Goal: Obtain resource: Download file/media

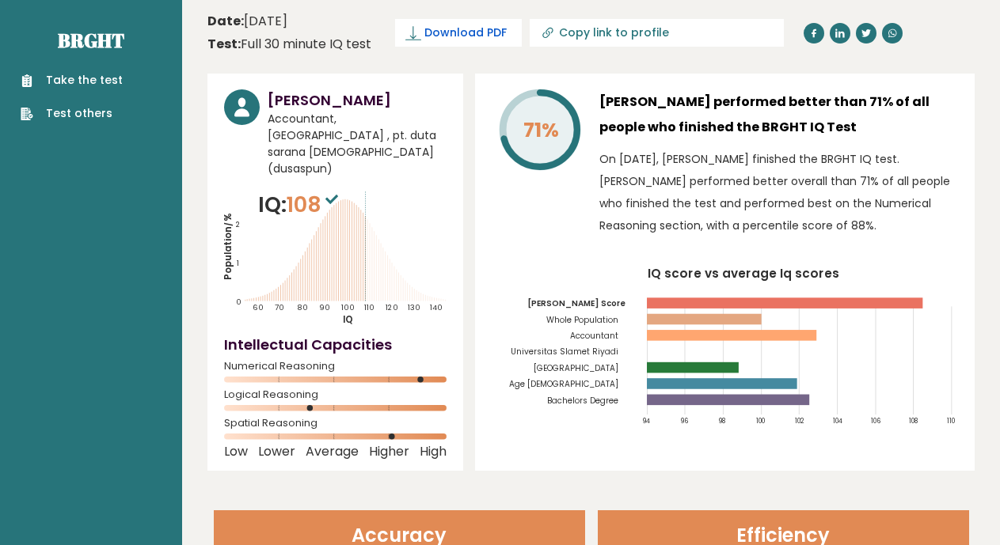
click at [463, 36] on span "Download PDF" at bounding box center [465, 33] width 82 height 17
click at [691, 298] on rect at bounding box center [785, 303] width 276 height 11
click at [610, 35] on input "Copy link to profile" at bounding box center [666, 32] width 215 height 13
type input "https://brght.org/profile/anelka-leon-berliyanto/?utm_source=share&utm_medium=c…"
click at [442, 33] on span "Download PDF" at bounding box center [465, 33] width 82 height 17
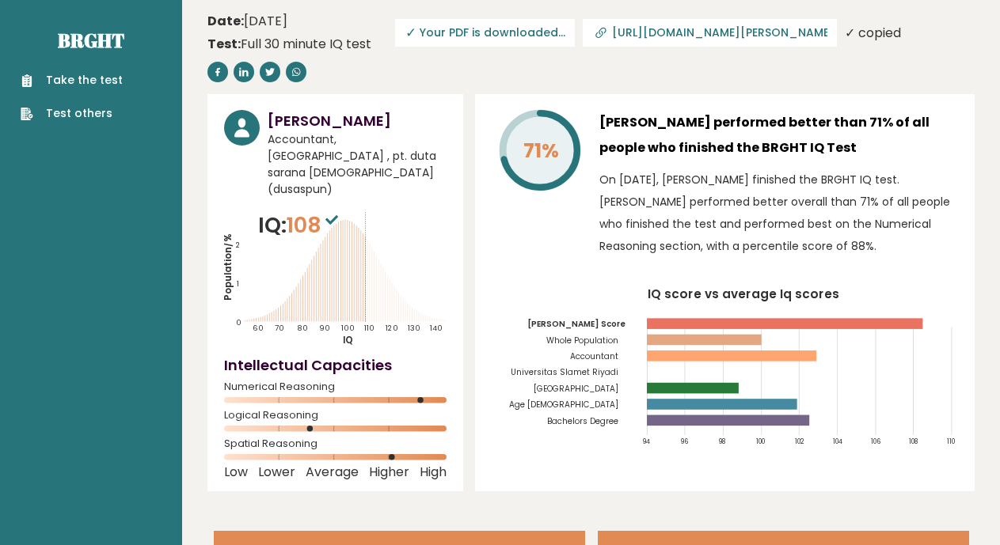
click at [964, 111] on div "71% Anelka Leon Berliyanto performed better than 71% of all people who finished…" at bounding box center [724, 292] width 499 height 397
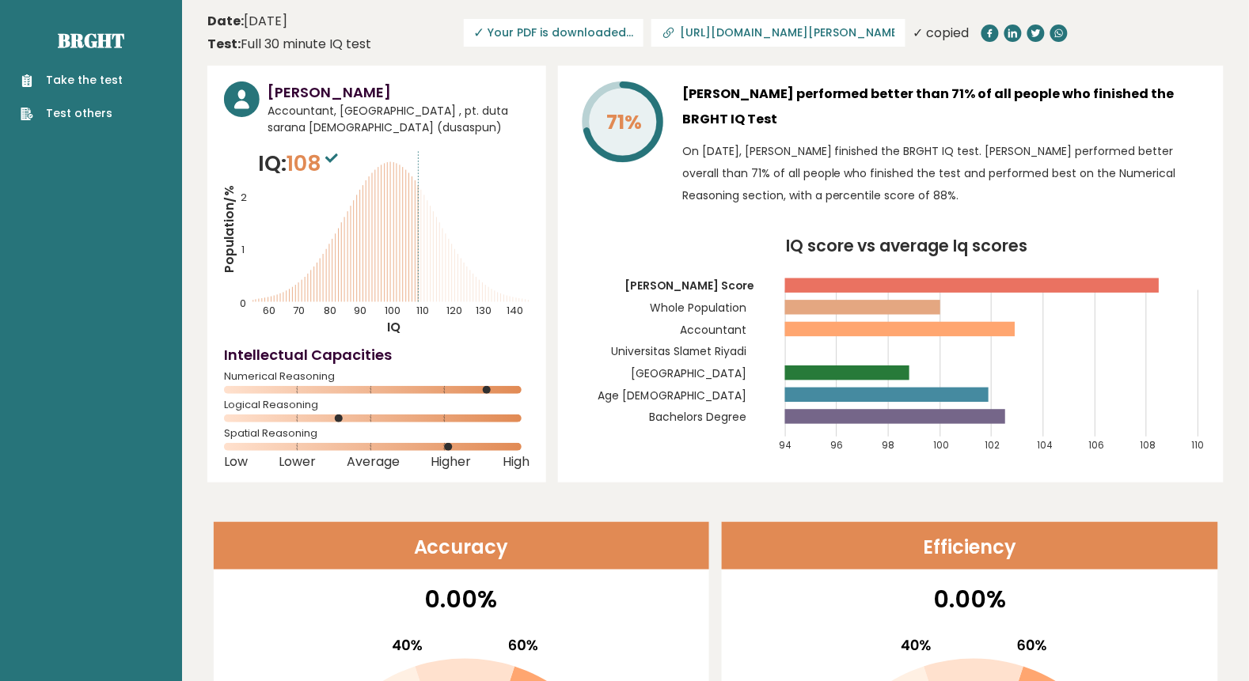
drag, startPoint x: 1012, startPoint y: 3, endPoint x: 843, endPoint y: 123, distance: 207.3
click at [843, 123] on h3 "[PERSON_NAME] performed better than 71% of all people who finished the BRGHT IQ…" at bounding box center [944, 107] width 525 height 51
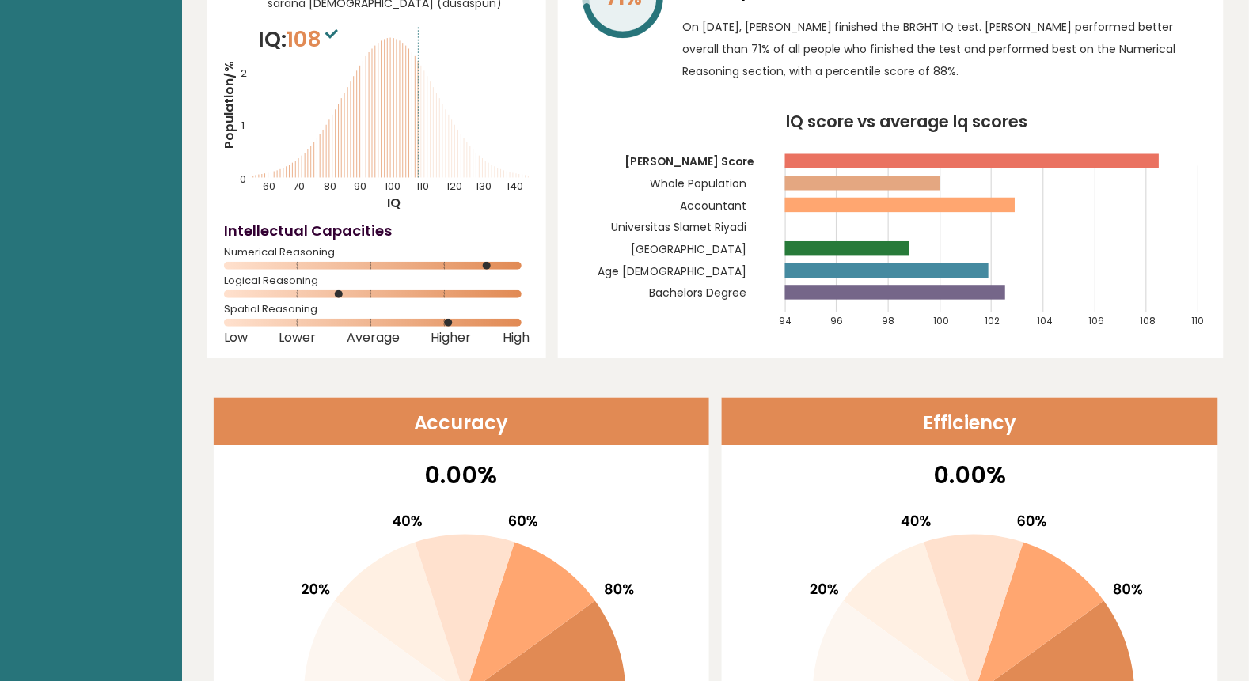
scroll to position [62, 0]
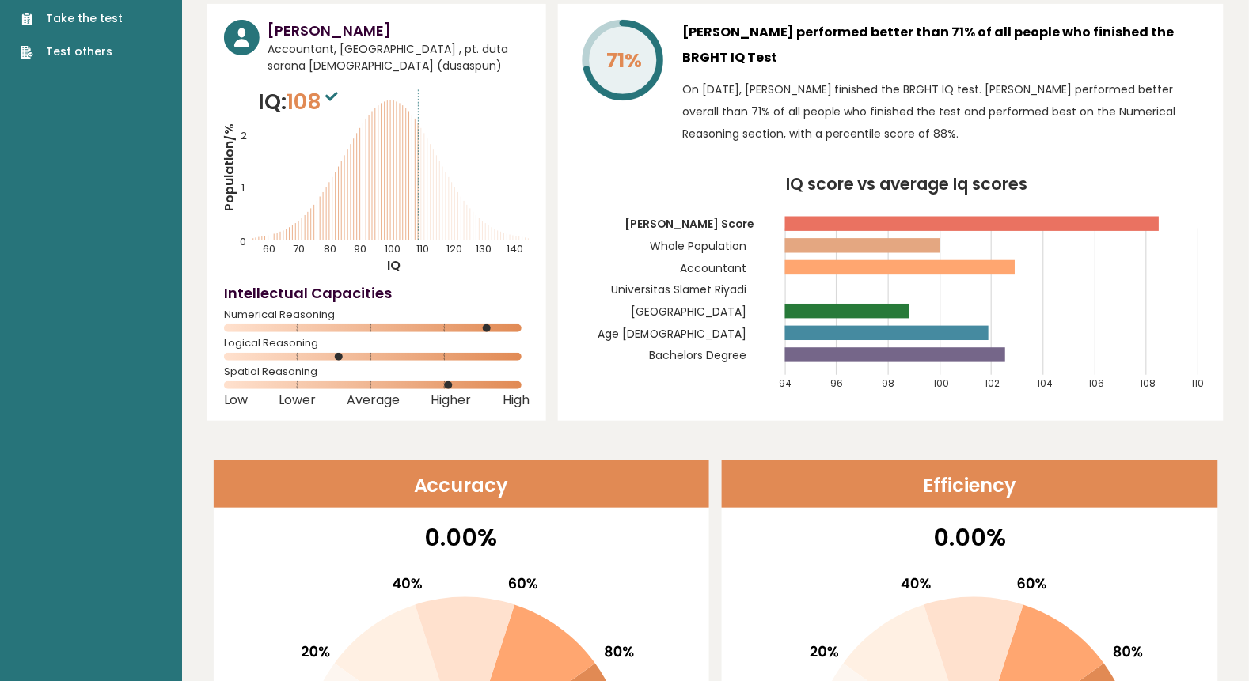
click at [594, 488] on header "Accuracy" at bounding box center [462, 484] width 496 height 47
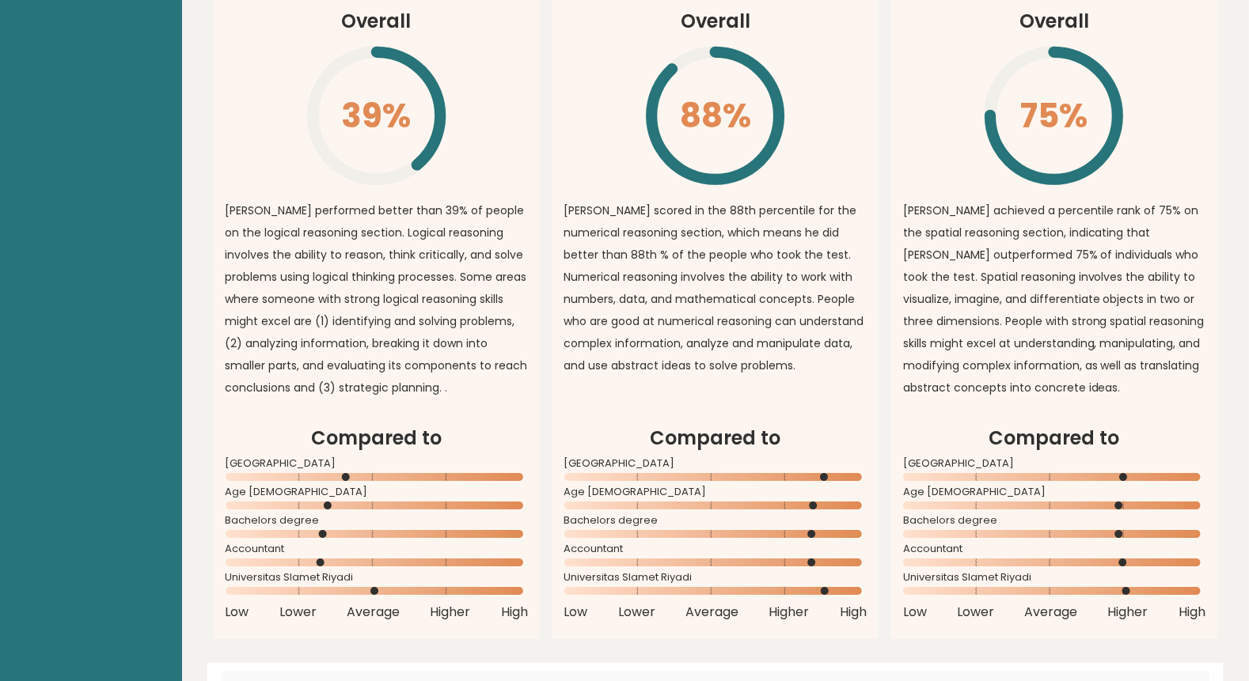
scroll to position [0, 0]
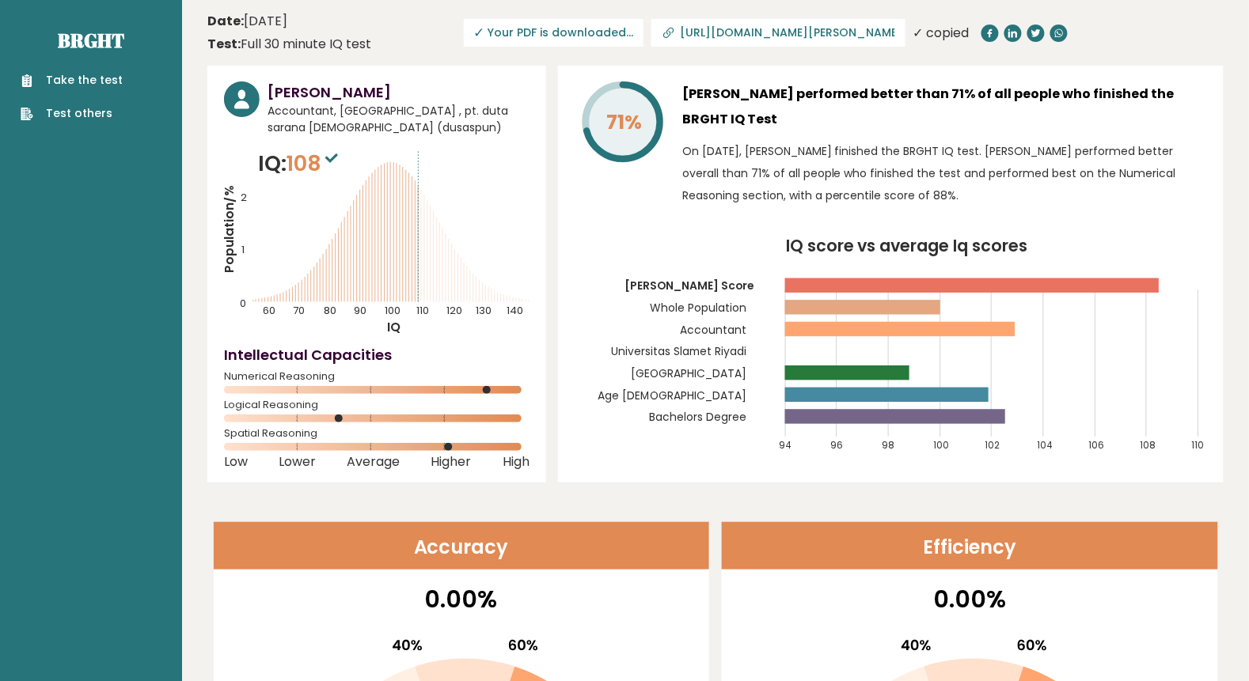
click at [562, 230] on div "71% Anelka Leon Berliyanto performed better than 71% of all people who finished…" at bounding box center [891, 274] width 666 height 417
